Goal: Information Seeking & Learning: Find specific fact

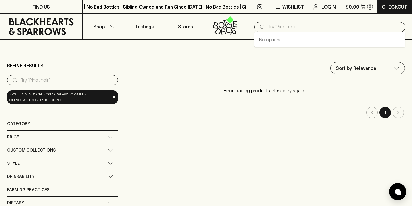
click at [278, 28] on input "text" at bounding box center [334, 26] width 133 height 9
click at [32, 78] on input "search" at bounding box center [67, 80] width 93 height 9
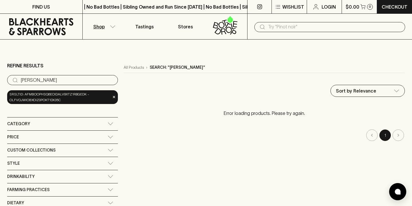
type input "[PERSON_NAME]"
click at [284, 30] on input "text" at bounding box center [334, 26] width 133 height 9
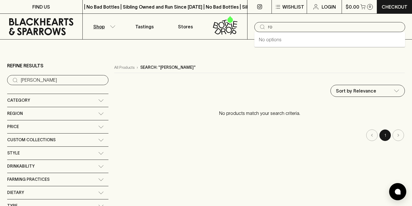
type input "r"
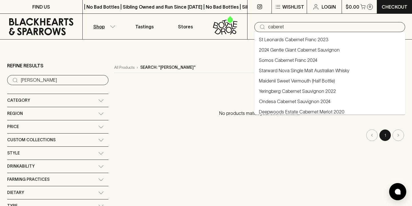
click at [269, 26] on input "caberet" at bounding box center [334, 26] width 133 height 9
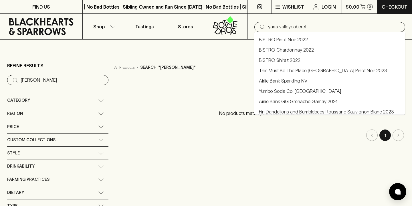
drag, startPoint x: 311, startPoint y: 27, endPoint x: 290, endPoint y: 27, distance: 20.9
click at [290, 27] on input "yarra valleycaberet" at bounding box center [334, 26] width 133 height 9
type input "yarra valley"
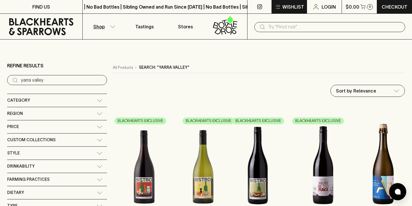
scroll to position [0, 0]
